Goal: Book appointment/travel/reservation

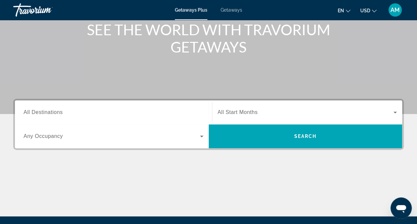
scroll to position [86, 0]
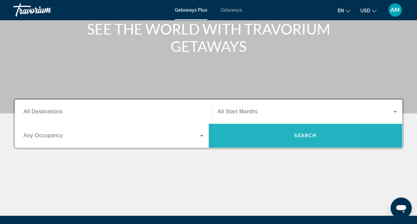
click at [255, 134] on span "Search" at bounding box center [306, 135] width 194 height 16
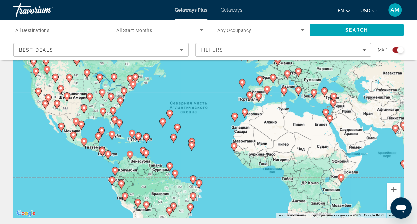
scroll to position [44, 0]
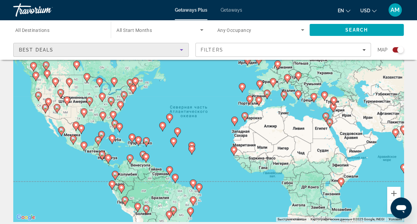
click at [161, 51] on div "Best Deals" at bounding box center [99, 50] width 161 height 8
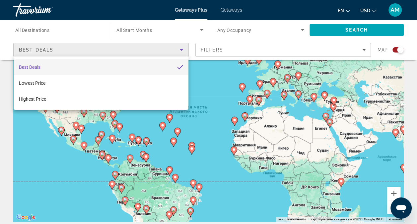
click at [220, 50] on div at bounding box center [208, 112] width 417 height 224
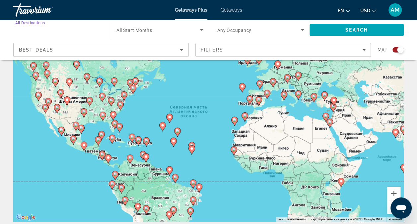
click at [56, 28] on input "Destination All Destinations" at bounding box center [58, 30] width 87 height 8
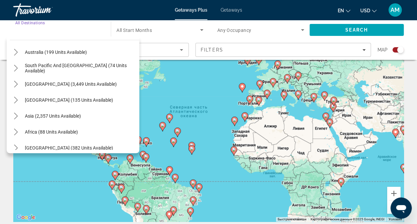
scroll to position [108, 0]
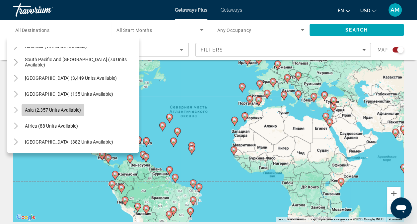
click at [62, 111] on span "Asia (2,357 units available)" at bounding box center [53, 109] width 56 height 5
type input "**********"
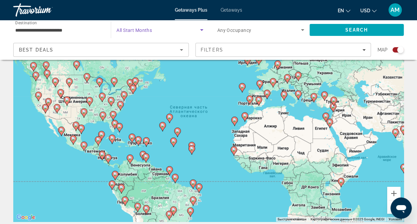
click at [134, 27] on span "Search widget" at bounding box center [157, 30] width 83 height 8
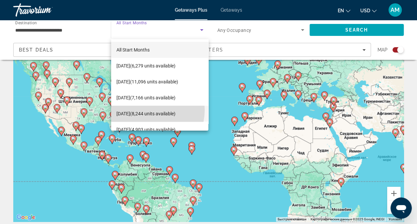
click at [145, 110] on span "[DATE] (8,244 units available)" at bounding box center [145, 114] width 59 height 8
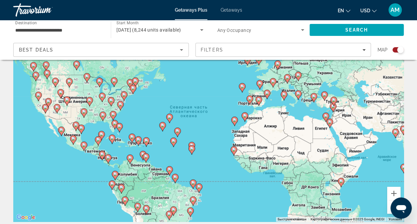
click at [249, 31] on span "Any Occupancy" at bounding box center [234, 30] width 34 height 5
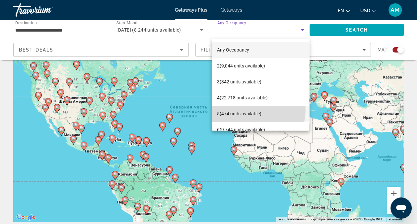
click at [249, 110] on span "5 (474 units available)" at bounding box center [239, 114] width 44 height 8
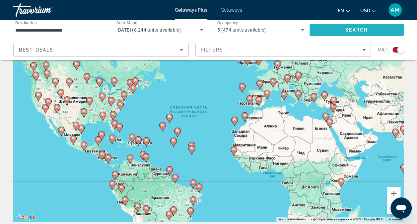
click at [334, 27] on span "Search" at bounding box center [357, 30] width 94 height 16
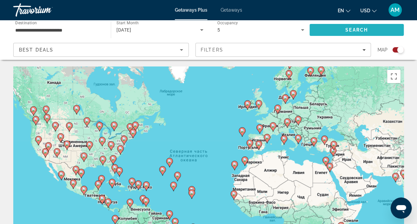
click at [334, 27] on span "Search" at bounding box center [357, 30] width 94 height 16
